Goal: Task Accomplishment & Management: Manage account settings

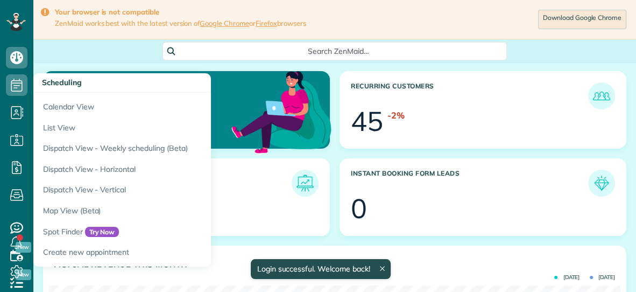
scroll to position [253, 571]
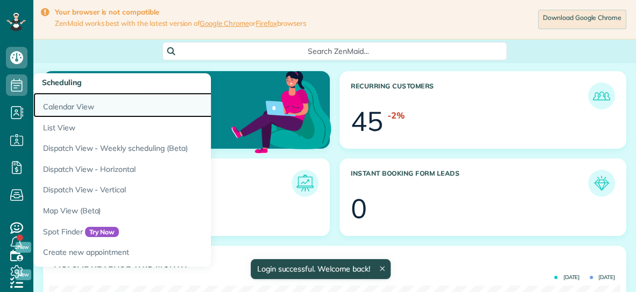
click at [57, 107] on link "Calendar View" at bounding box center [167, 105] width 269 height 25
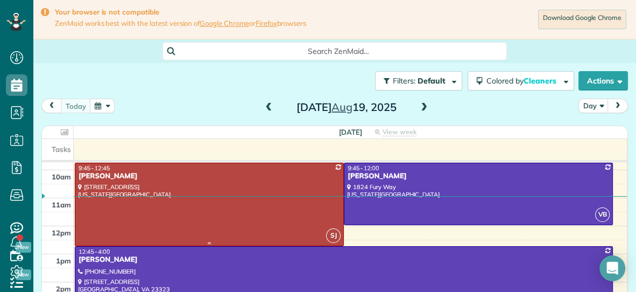
scroll to position [78, 0]
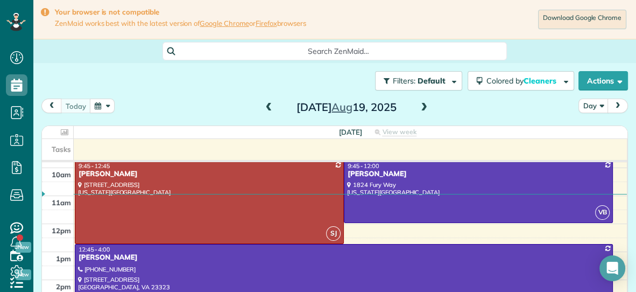
click at [425, 107] on span at bounding box center [424, 108] width 12 height 10
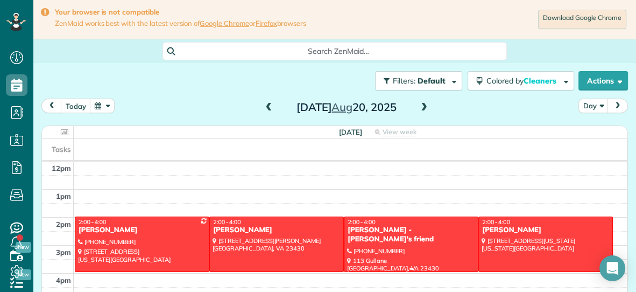
scroll to position [161, 0]
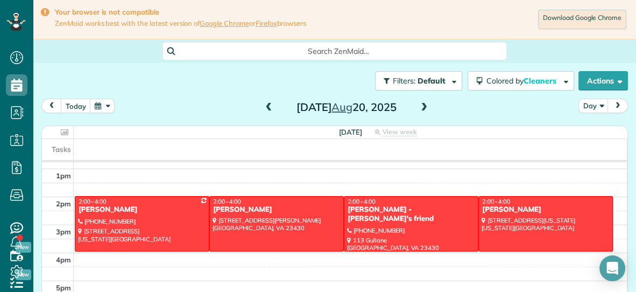
click at [426, 104] on span at bounding box center [424, 108] width 12 height 10
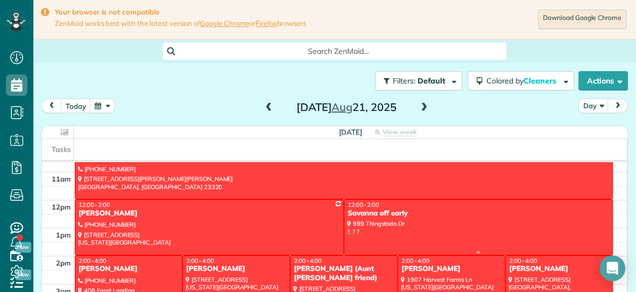
scroll to position [96, 0]
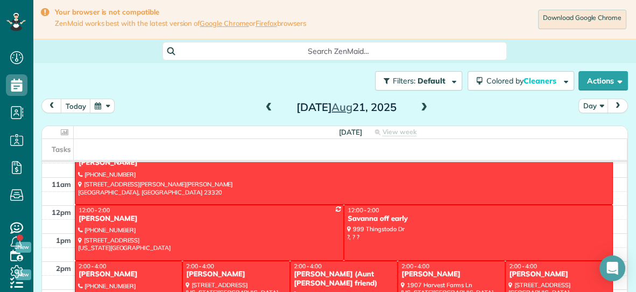
click at [423, 109] on span at bounding box center [424, 108] width 12 height 10
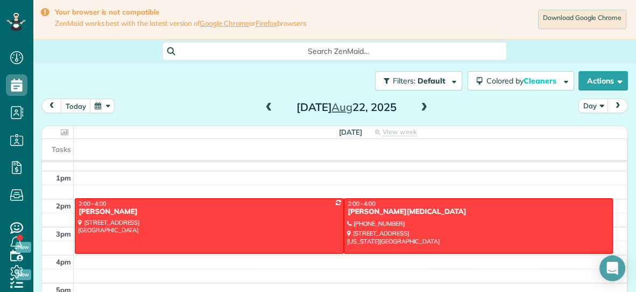
scroll to position [161, 0]
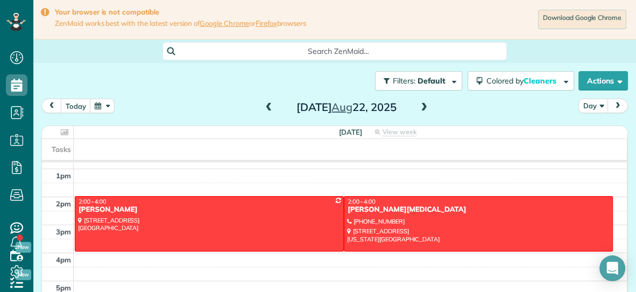
click at [270, 106] on span at bounding box center [269, 108] width 12 height 10
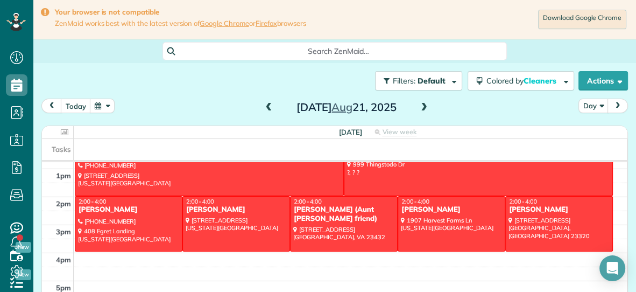
click at [422, 108] on span at bounding box center [424, 108] width 12 height 10
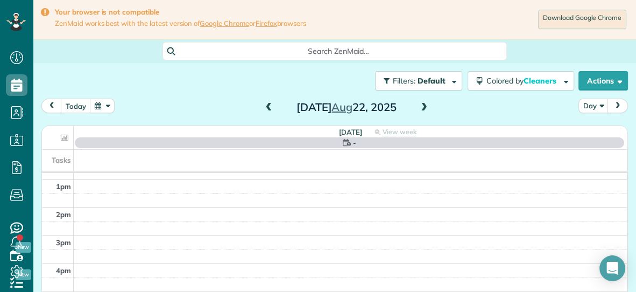
scroll to position [0, 0]
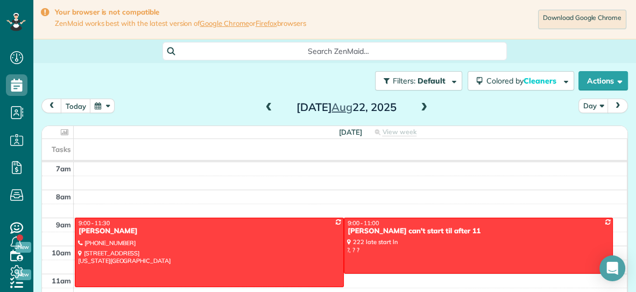
click at [422, 108] on span at bounding box center [424, 108] width 12 height 10
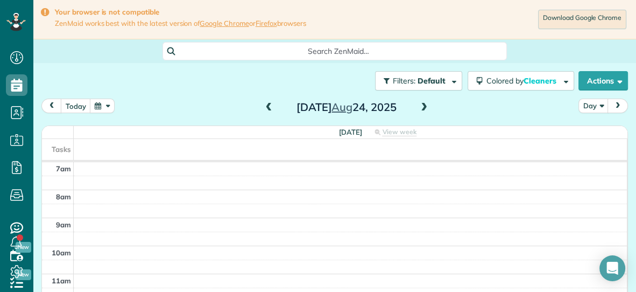
click at [422, 108] on span at bounding box center [424, 108] width 12 height 10
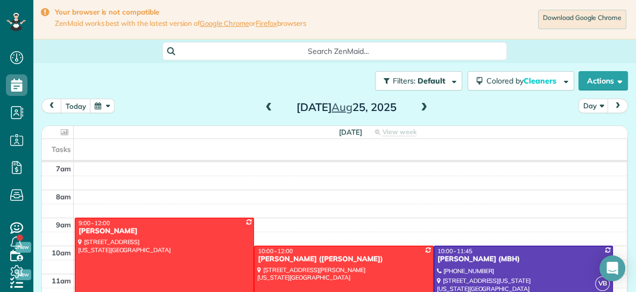
click at [422, 108] on span at bounding box center [424, 108] width 12 height 10
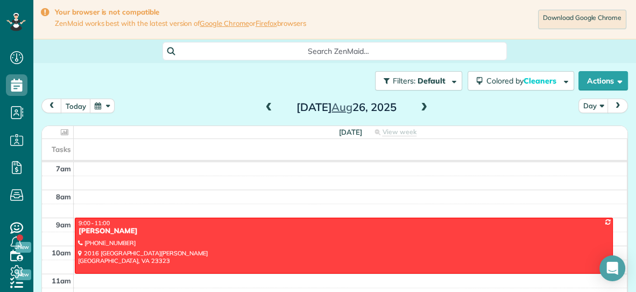
click at [268, 105] on span at bounding box center [269, 108] width 12 height 10
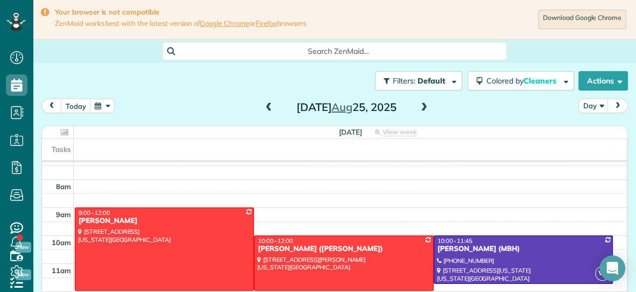
scroll to position [6, 0]
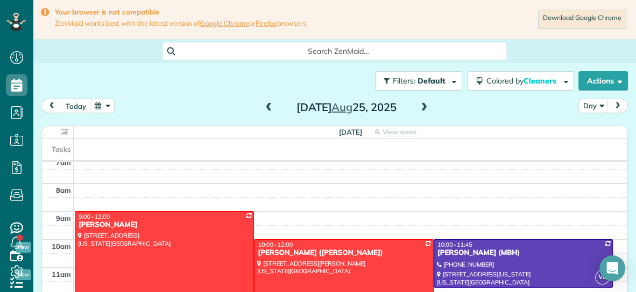
click at [426, 105] on span at bounding box center [424, 108] width 12 height 10
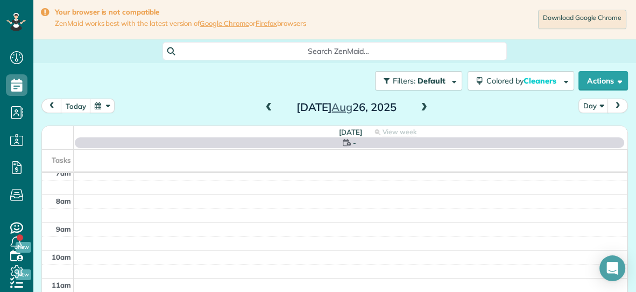
scroll to position [0, 0]
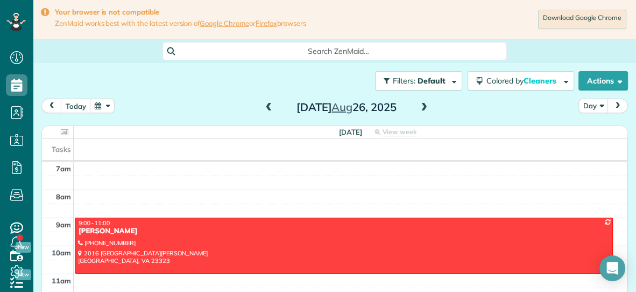
click at [426, 105] on span at bounding box center [424, 108] width 12 height 10
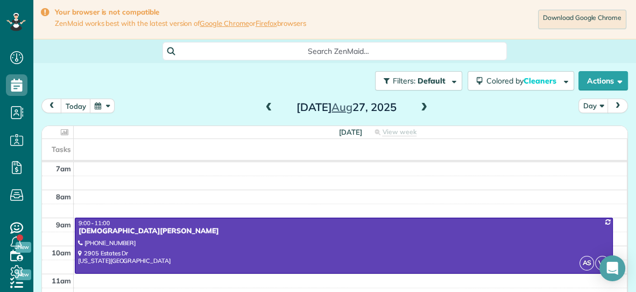
click at [426, 105] on span at bounding box center [424, 108] width 12 height 10
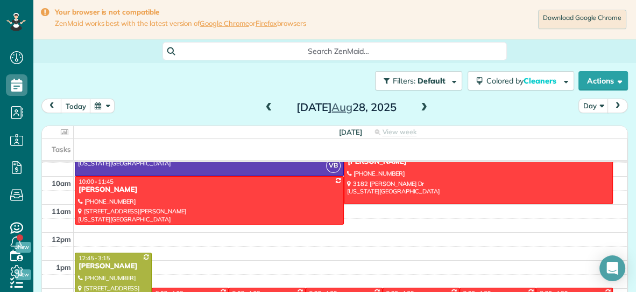
scroll to position [68, 0]
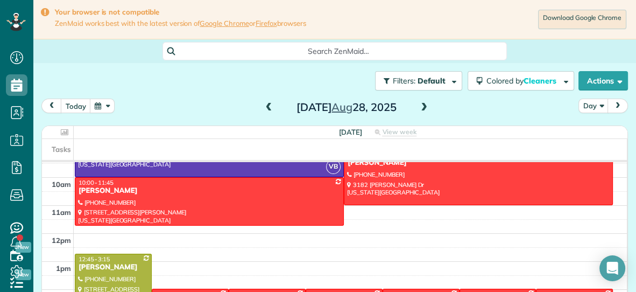
click at [425, 106] on span at bounding box center [424, 108] width 12 height 10
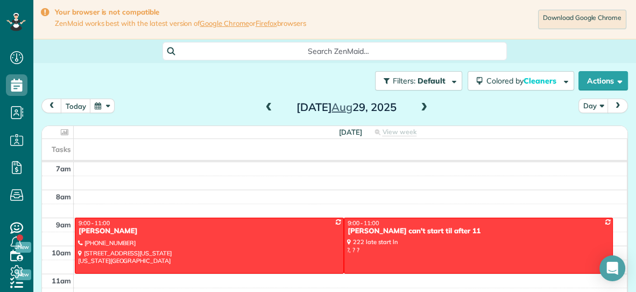
click at [271, 104] on span at bounding box center [269, 108] width 12 height 10
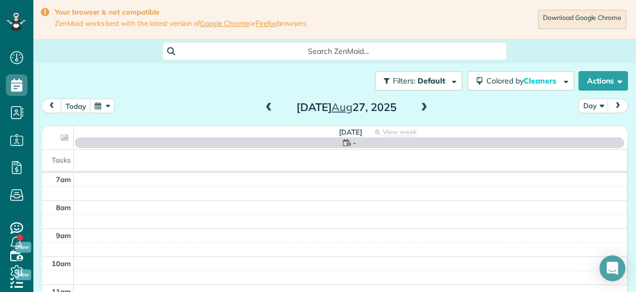
click at [271, 104] on span at bounding box center [269, 108] width 12 height 10
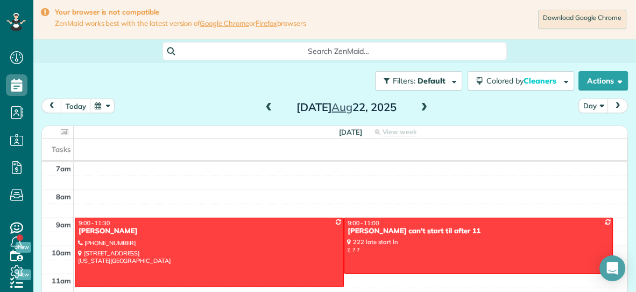
click at [271, 104] on span at bounding box center [269, 108] width 12 height 10
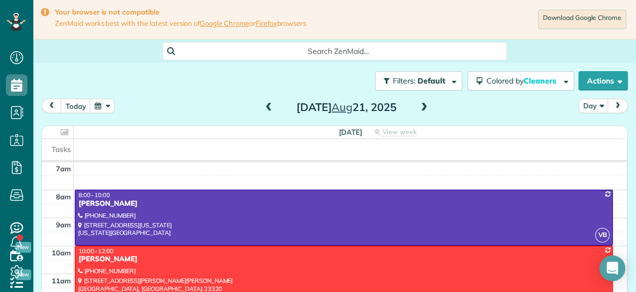
click at [271, 104] on span at bounding box center [269, 108] width 12 height 10
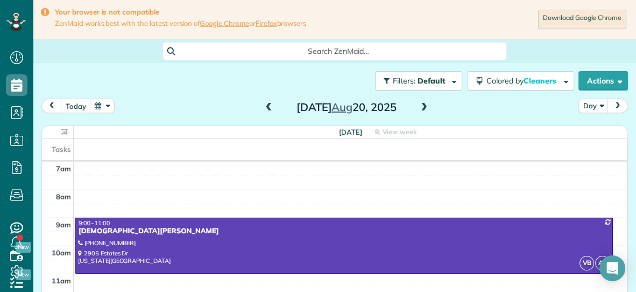
click at [423, 105] on span at bounding box center [424, 108] width 12 height 10
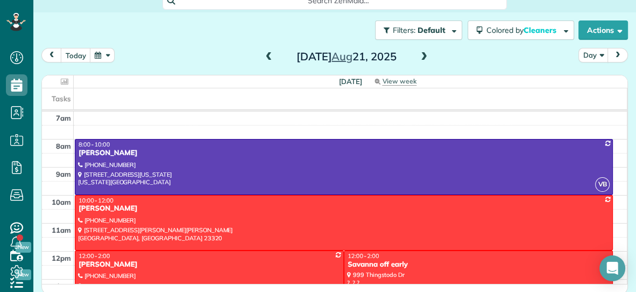
scroll to position [53, 0]
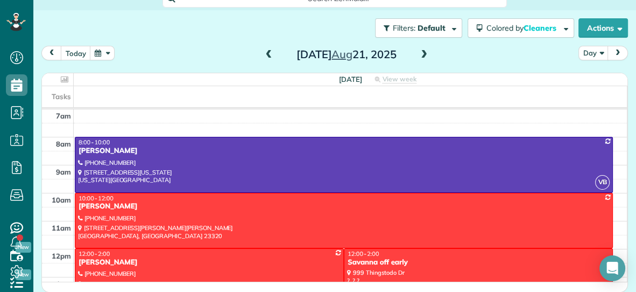
click at [423, 51] on span at bounding box center [424, 55] width 12 height 10
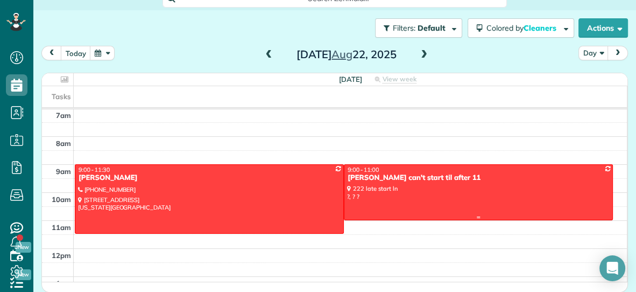
scroll to position [0, 0]
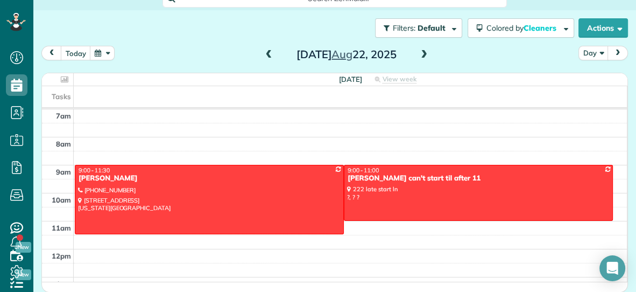
click at [269, 52] on span at bounding box center [269, 55] width 12 height 10
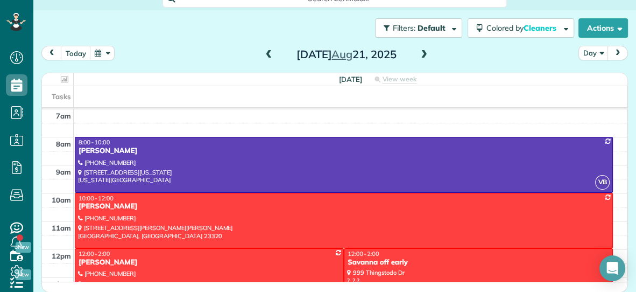
click at [425, 51] on span at bounding box center [424, 55] width 12 height 10
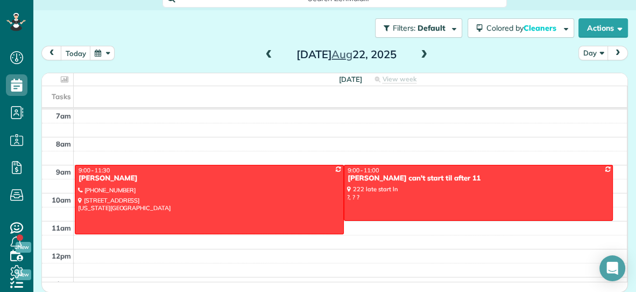
click at [268, 53] on span at bounding box center [269, 55] width 12 height 10
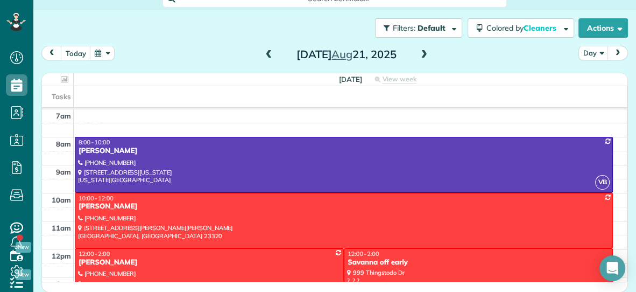
click at [268, 53] on span at bounding box center [269, 55] width 12 height 10
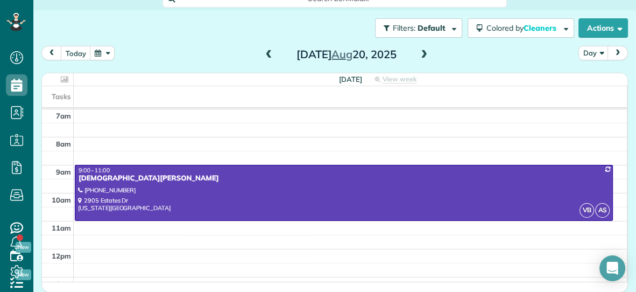
click at [268, 53] on span at bounding box center [269, 55] width 12 height 10
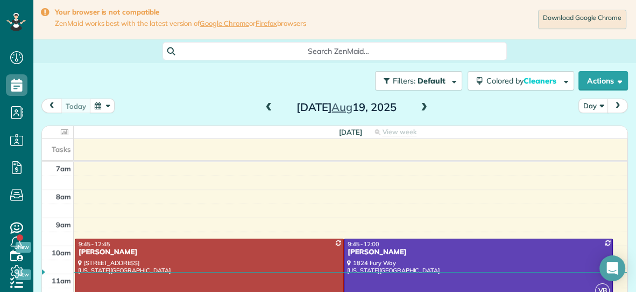
click at [422, 104] on span at bounding box center [424, 108] width 12 height 10
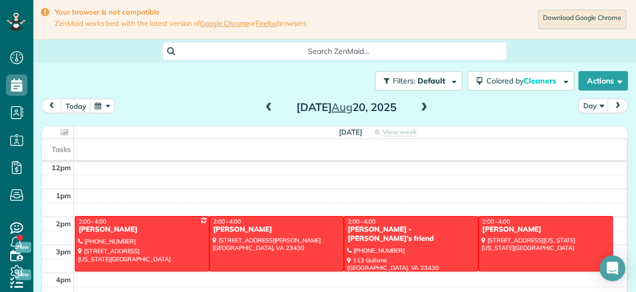
scroll to position [161, 0]
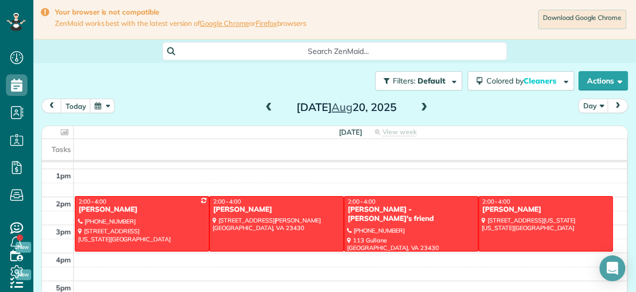
click at [424, 109] on span at bounding box center [424, 108] width 12 height 10
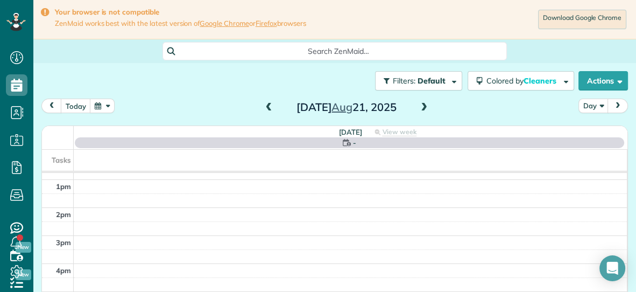
scroll to position [0, 0]
click at [424, 109] on span at bounding box center [424, 108] width 12 height 10
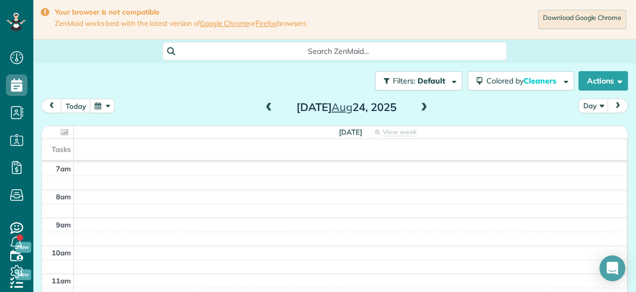
click at [424, 109] on span at bounding box center [424, 108] width 12 height 10
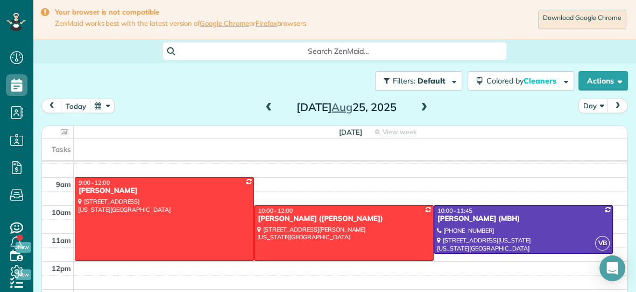
scroll to position [41, 0]
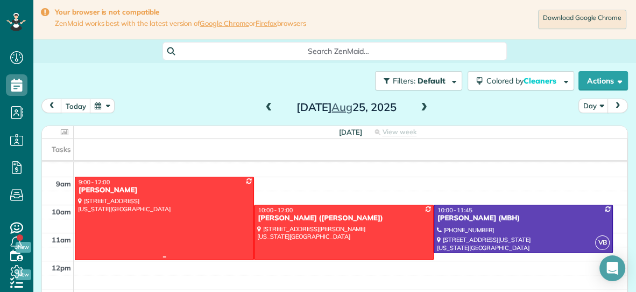
click at [195, 194] on div at bounding box center [164, 218] width 178 height 82
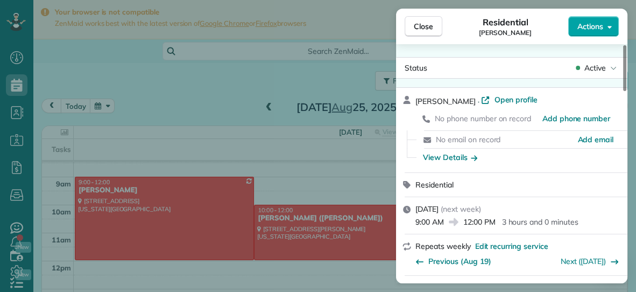
click at [586, 29] on span "Actions" at bounding box center [590, 26] width 26 height 11
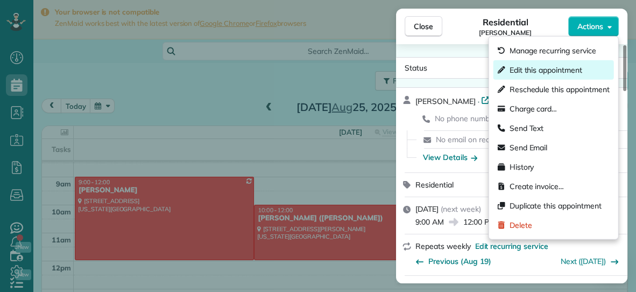
click at [547, 69] on span "Edit this appointment" at bounding box center [546, 70] width 73 height 11
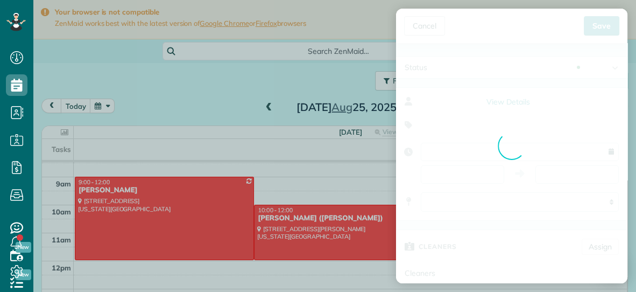
type input "**********"
type input "*****"
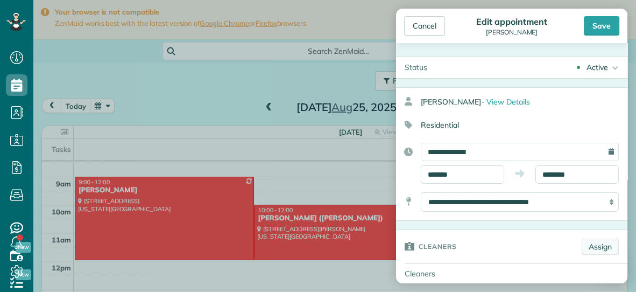
click at [602, 245] on link "Assign" at bounding box center [600, 246] width 37 height 16
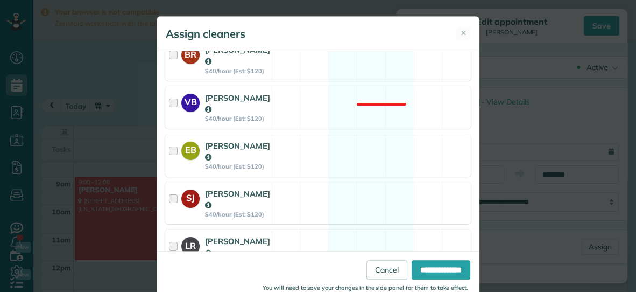
scroll to position [252, 0]
click at [257, 187] on div "[PERSON_NAME]" at bounding box center [237, 198] width 65 height 23
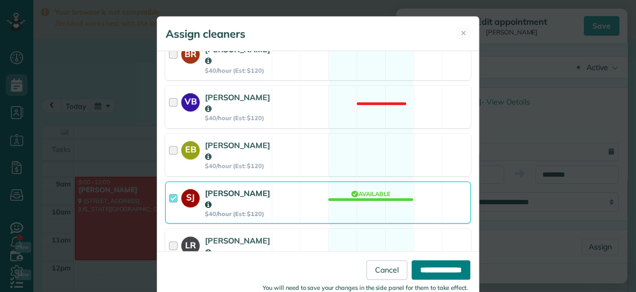
click at [429, 266] on input "**********" at bounding box center [441, 269] width 59 height 19
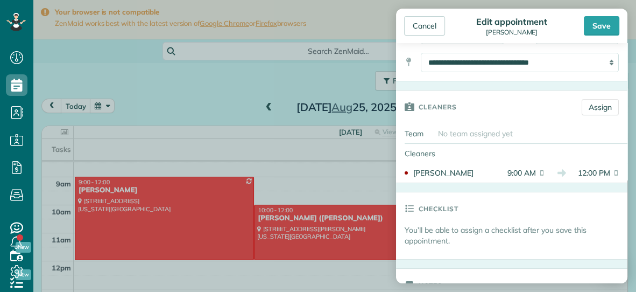
scroll to position [145, 0]
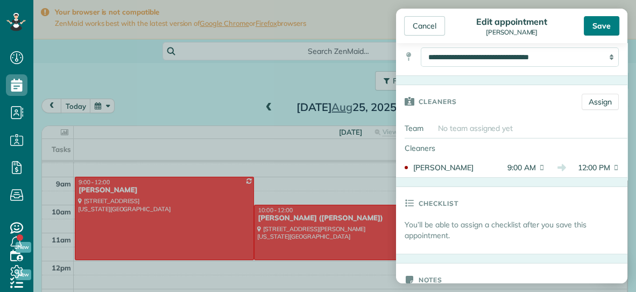
click at [605, 19] on div "Save" at bounding box center [602, 25] width 36 height 19
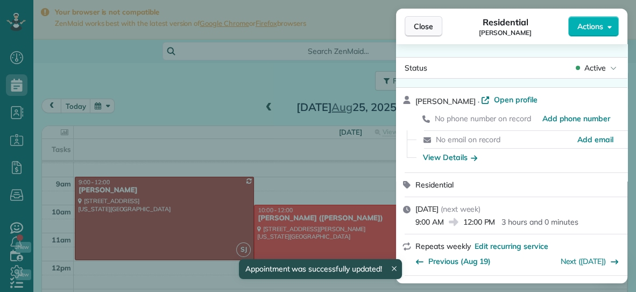
click at [428, 29] on span "Close" at bounding box center [423, 26] width 19 height 11
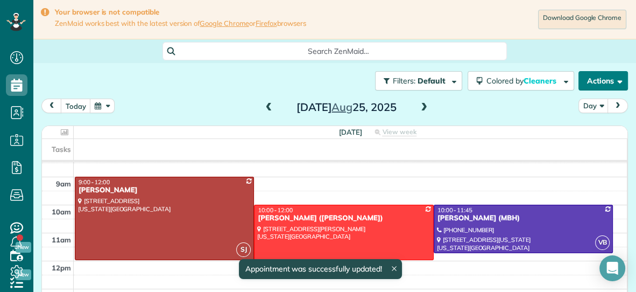
click at [605, 77] on button "Actions" at bounding box center [602, 80] width 49 height 19
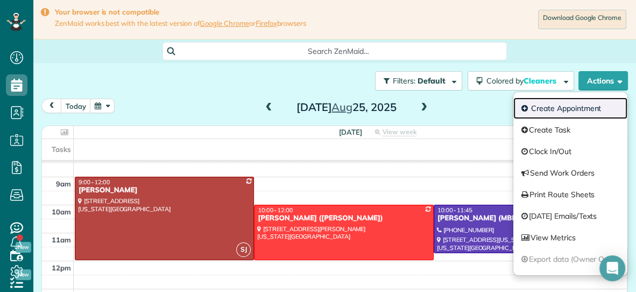
click at [561, 109] on link "Create Appointment" at bounding box center [570, 108] width 114 height 22
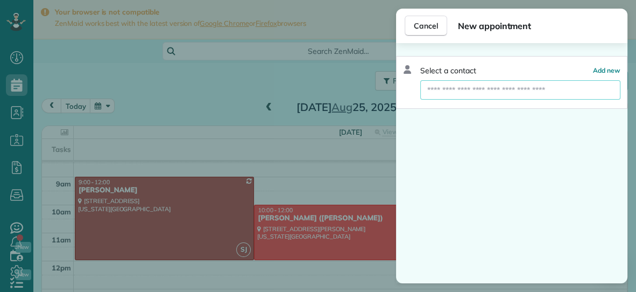
click at [557, 86] on input "text" at bounding box center [520, 89] width 200 height 19
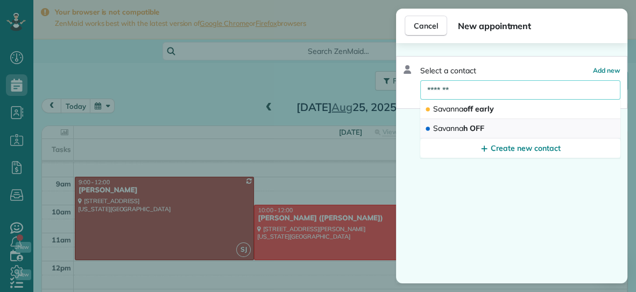
type input "*******"
click at [482, 124] on span "Savanna h OFF" at bounding box center [458, 128] width 51 height 10
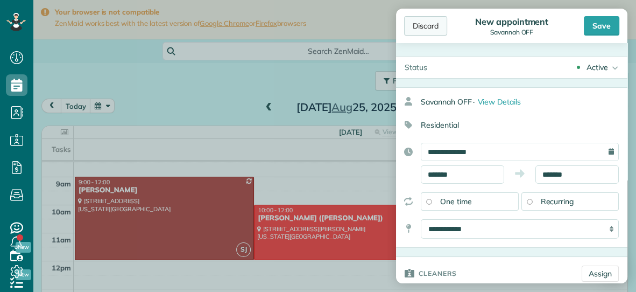
click at [423, 27] on div "Discard" at bounding box center [425, 25] width 43 height 19
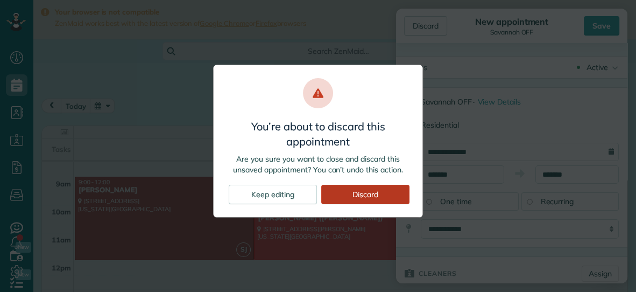
click at [358, 192] on div "Discard" at bounding box center [365, 194] width 88 height 19
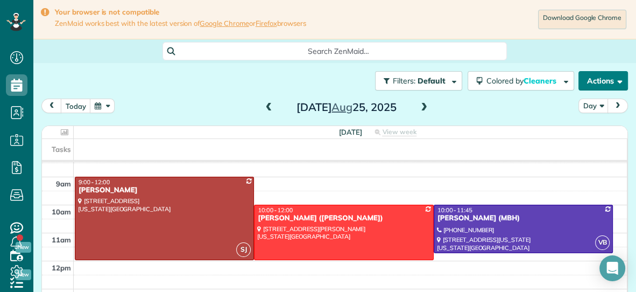
click at [591, 83] on button "Actions" at bounding box center [602, 80] width 49 height 19
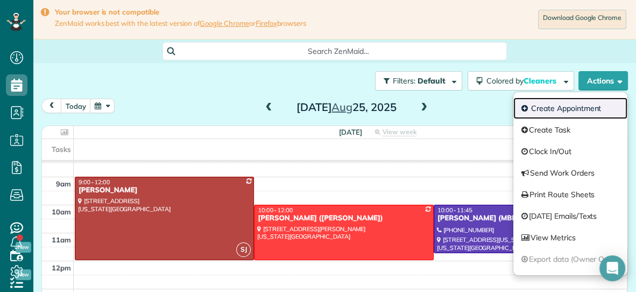
click at [561, 105] on link "Create Appointment" at bounding box center [570, 108] width 114 height 22
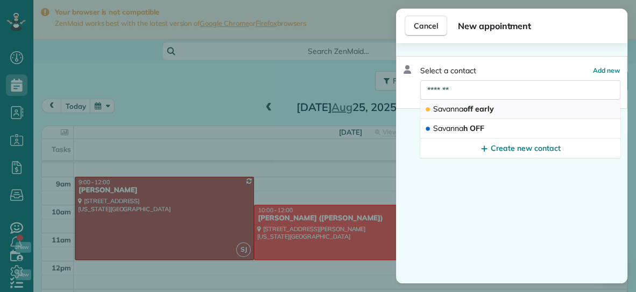
click at [496, 110] on div "Savanna off early" at bounding box center [460, 109] width 71 height 10
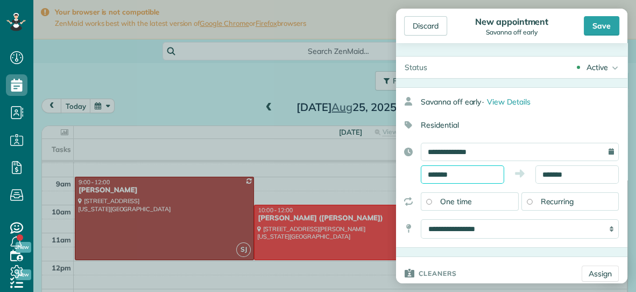
click at [471, 175] on input "*******" at bounding box center [462, 174] width 83 height 18
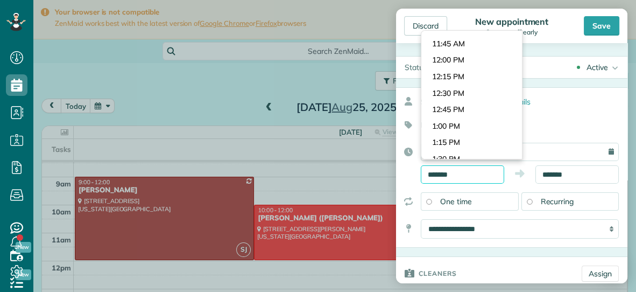
scroll to position [748, 0]
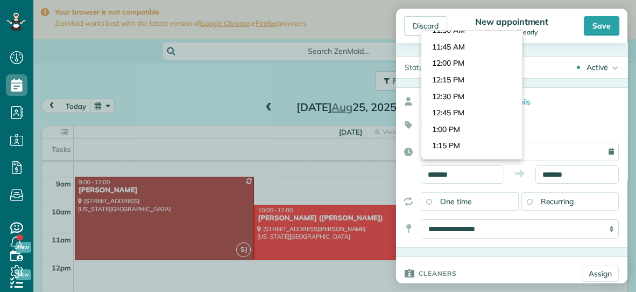
click at [472, 60] on body "Dashboard Scheduling Calendar View List View Dispatch View - Weekly scheduling …" at bounding box center [318, 146] width 636 height 292
type input "********"
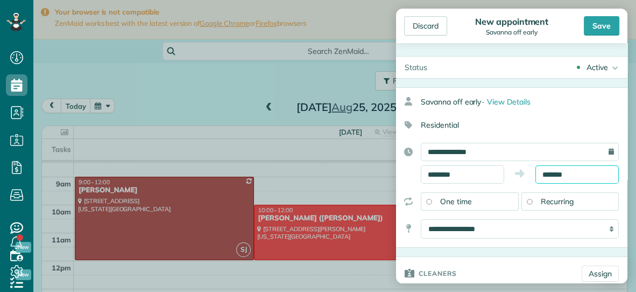
click at [578, 176] on input "*******" at bounding box center [576, 174] width 83 height 18
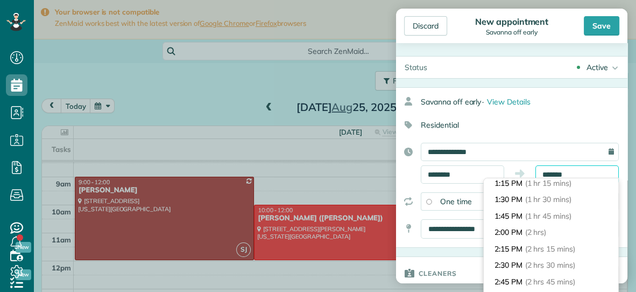
scroll to position [85, 0]
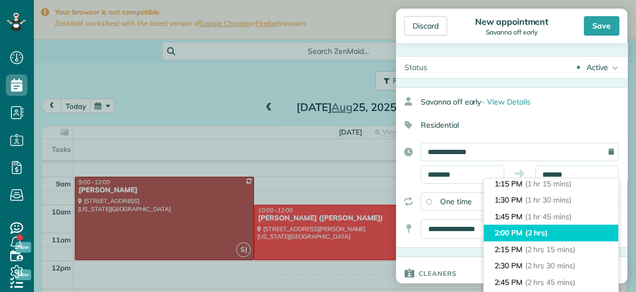
click at [548, 231] on span "(2 hrs)" at bounding box center [536, 233] width 23 height 10
type input "*******"
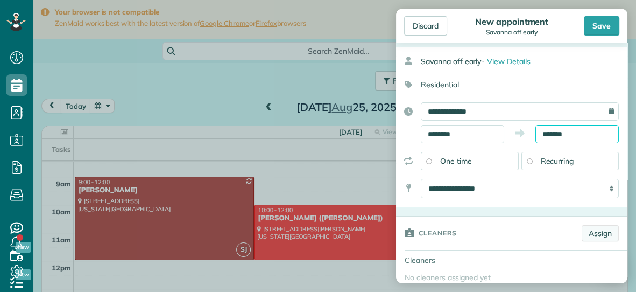
scroll to position [41, 0]
click at [603, 230] on link "Assign" at bounding box center [600, 232] width 37 height 16
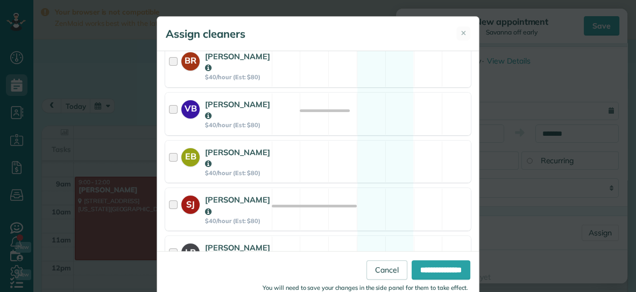
scroll to position [202, 0]
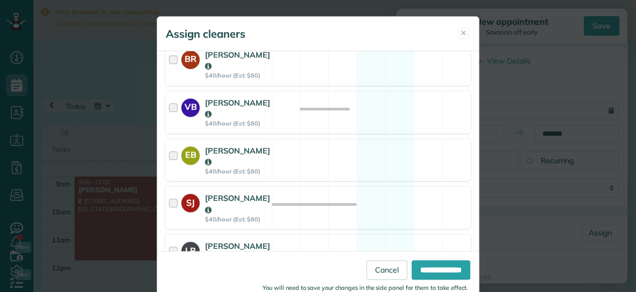
click at [339, 186] on div "SJ [PERSON_NAME] $40/hour (Est: $80) Available" at bounding box center [318, 207] width 306 height 43
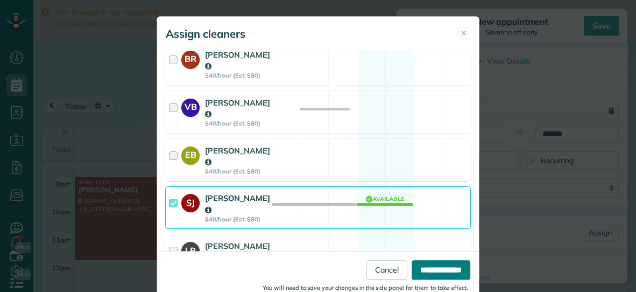
click at [414, 263] on input "**********" at bounding box center [441, 269] width 59 height 19
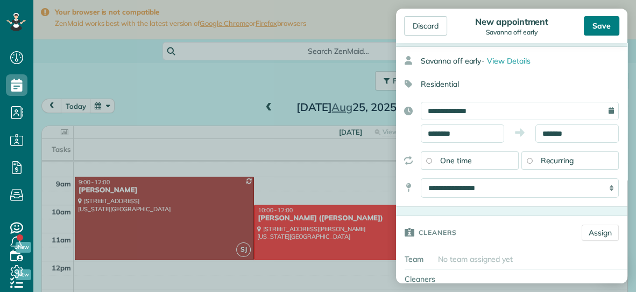
click at [605, 27] on div "Save" at bounding box center [602, 25] width 36 height 19
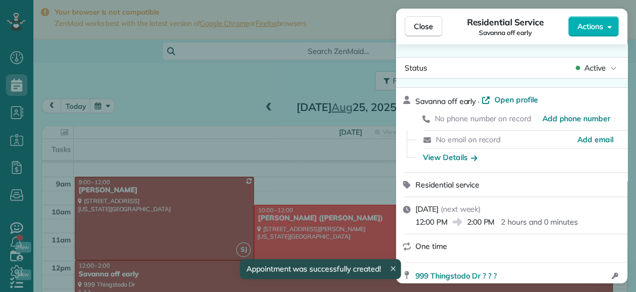
click at [428, 21] on span "Close" at bounding box center [423, 26] width 19 height 11
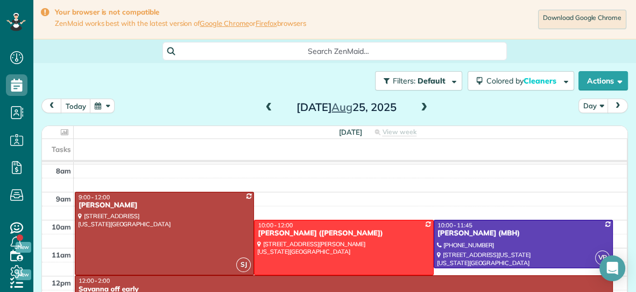
scroll to position [25, 0]
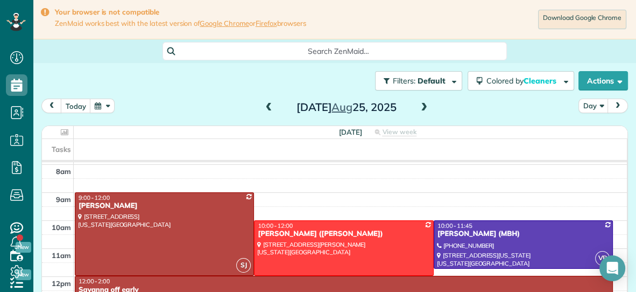
click at [426, 103] on span at bounding box center [424, 108] width 12 height 10
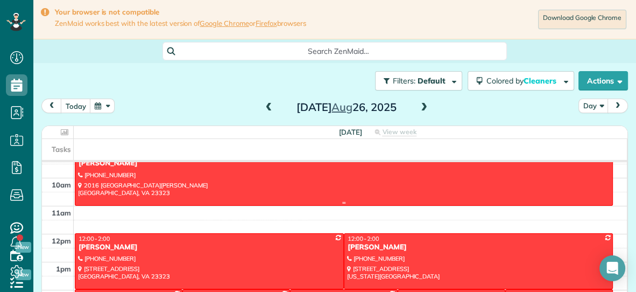
scroll to position [0, 0]
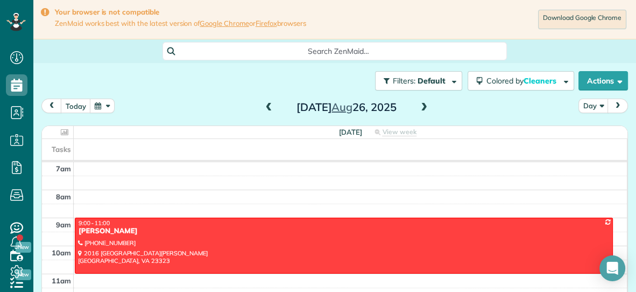
click at [269, 107] on span at bounding box center [269, 108] width 12 height 10
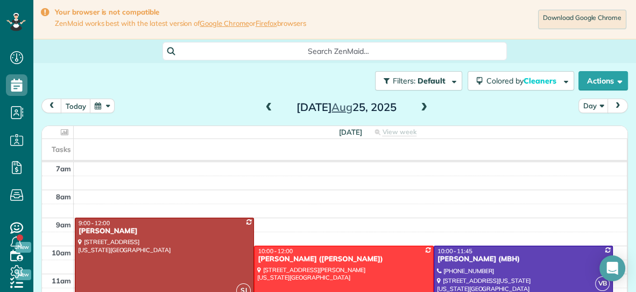
click at [268, 108] on span at bounding box center [269, 108] width 12 height 10
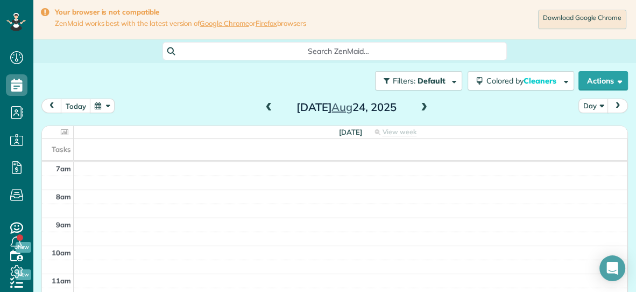
click at [269, 109] on span at bounding box center [269, 108] width 12 height 10
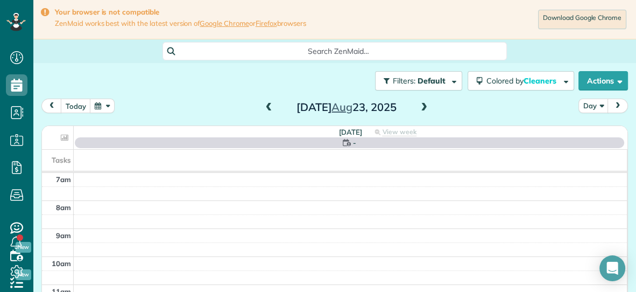
click at [269, 109] on span at bounding box center [269, 108] width 12 height 10
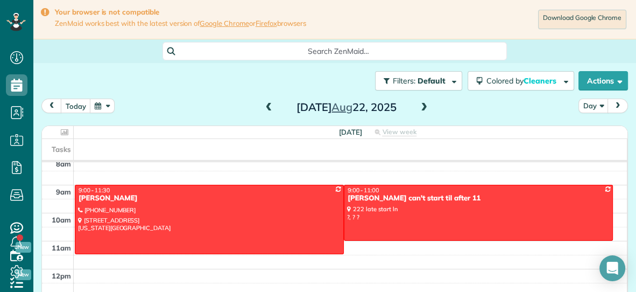
scroll to position [29, 0]
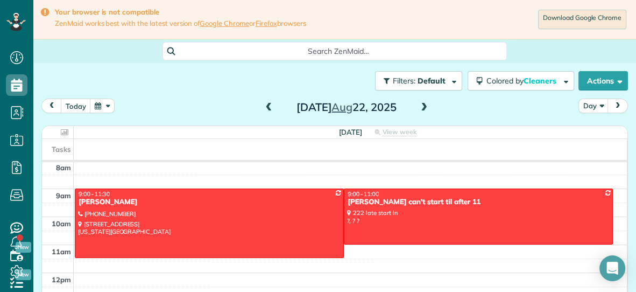
click at [425, 104] on span at bounding box center [424, 108] width 12 height 10
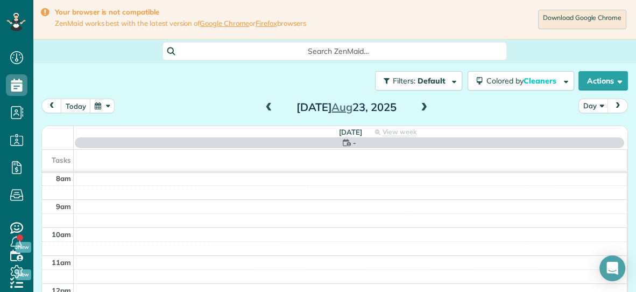
scroll to position [0, 0]
click at [425, 104] on span at bounding box center [424, 108] width 12 height 10
